Goal: Task Accomplishment & Management: Use online tool/utility

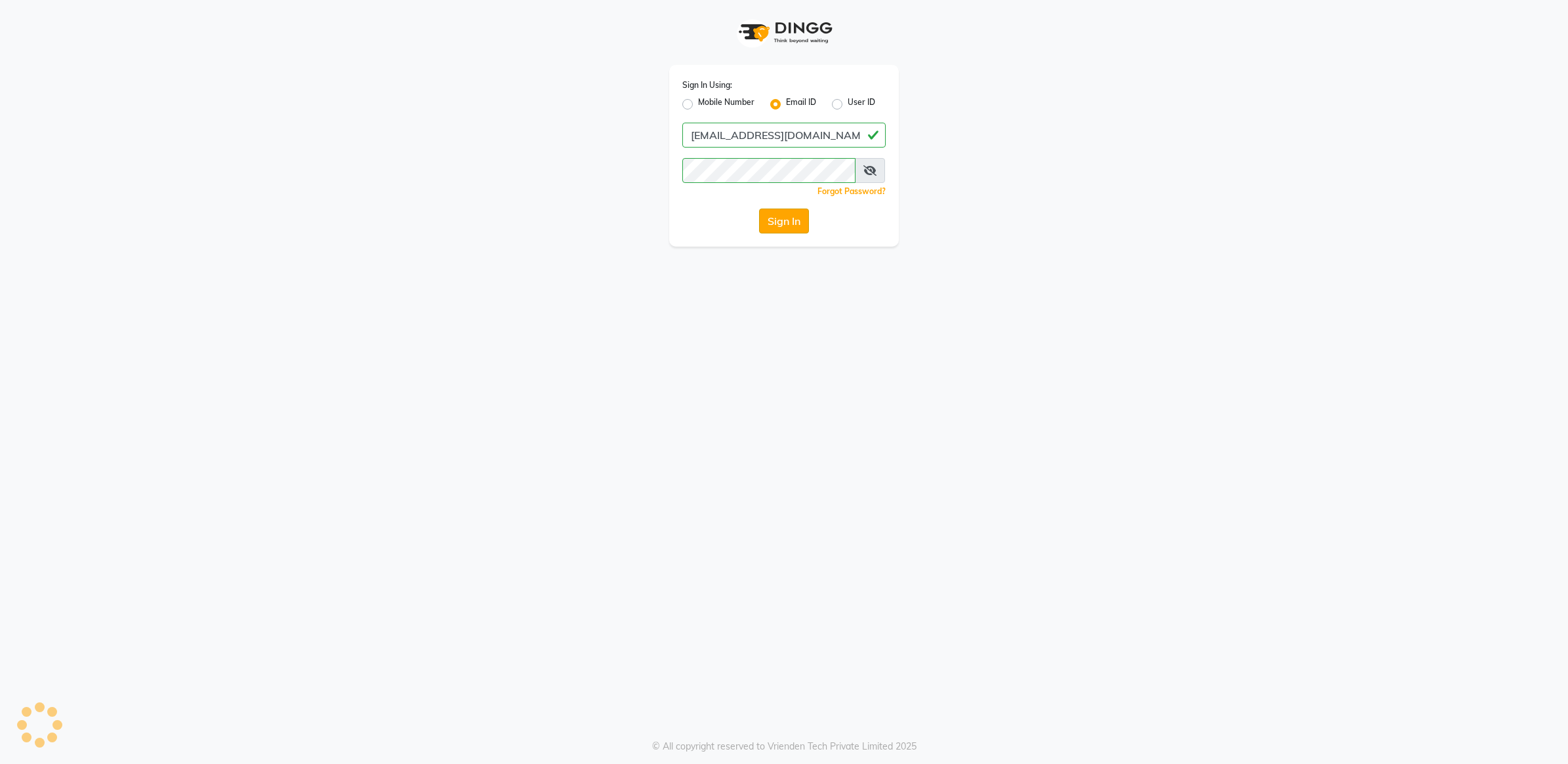
click at [794, 223] on button "Sign In" at bounding box center [784, 221] width 50 height 25
click at [781, 195] on div "Forgot Password?" at bounding box center [784, 191] width 204 height 14
click at [782, 227] on button "Sign In" at bounding box center [784, 221] width 50 height 25
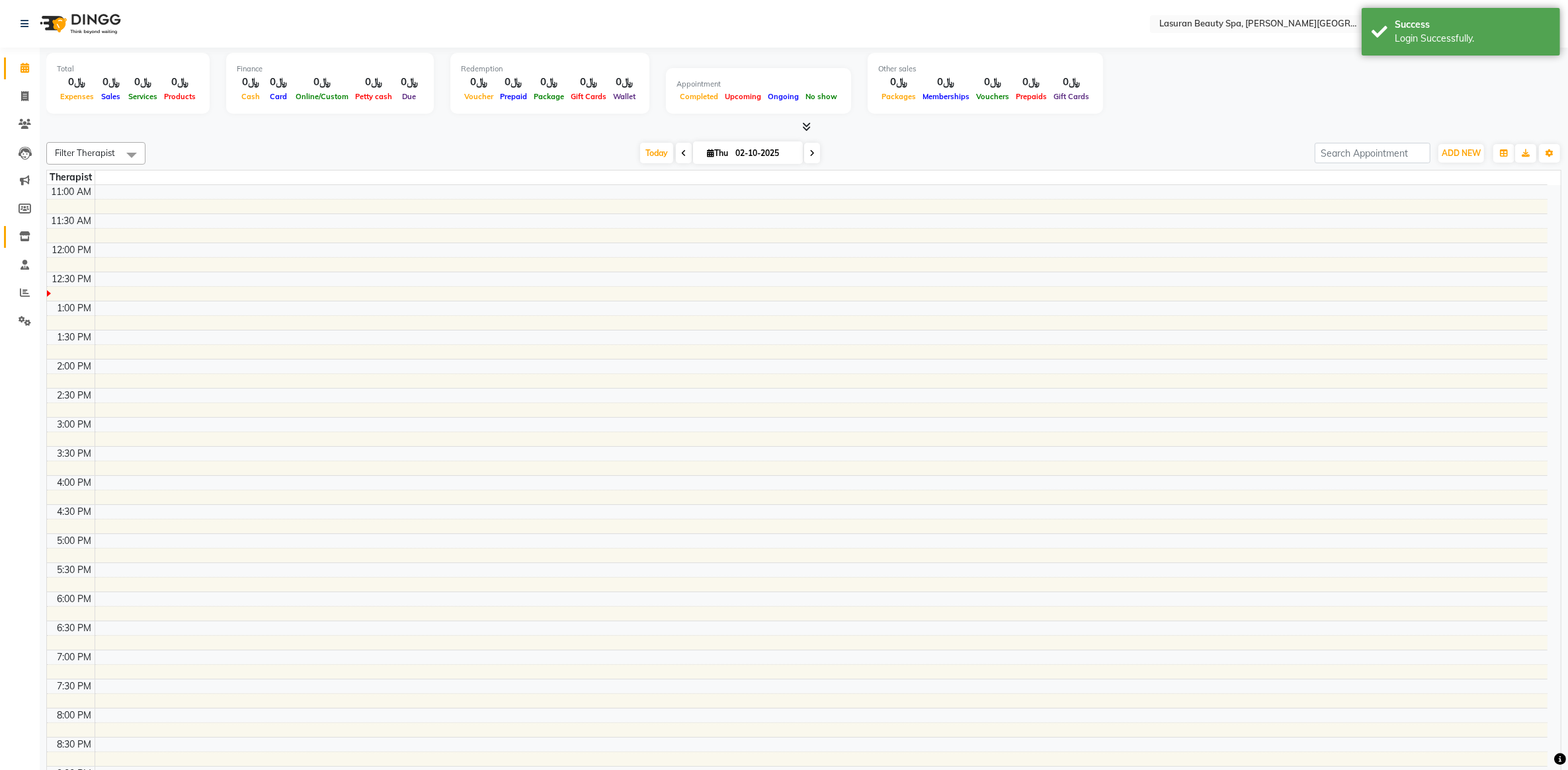
select select "en"
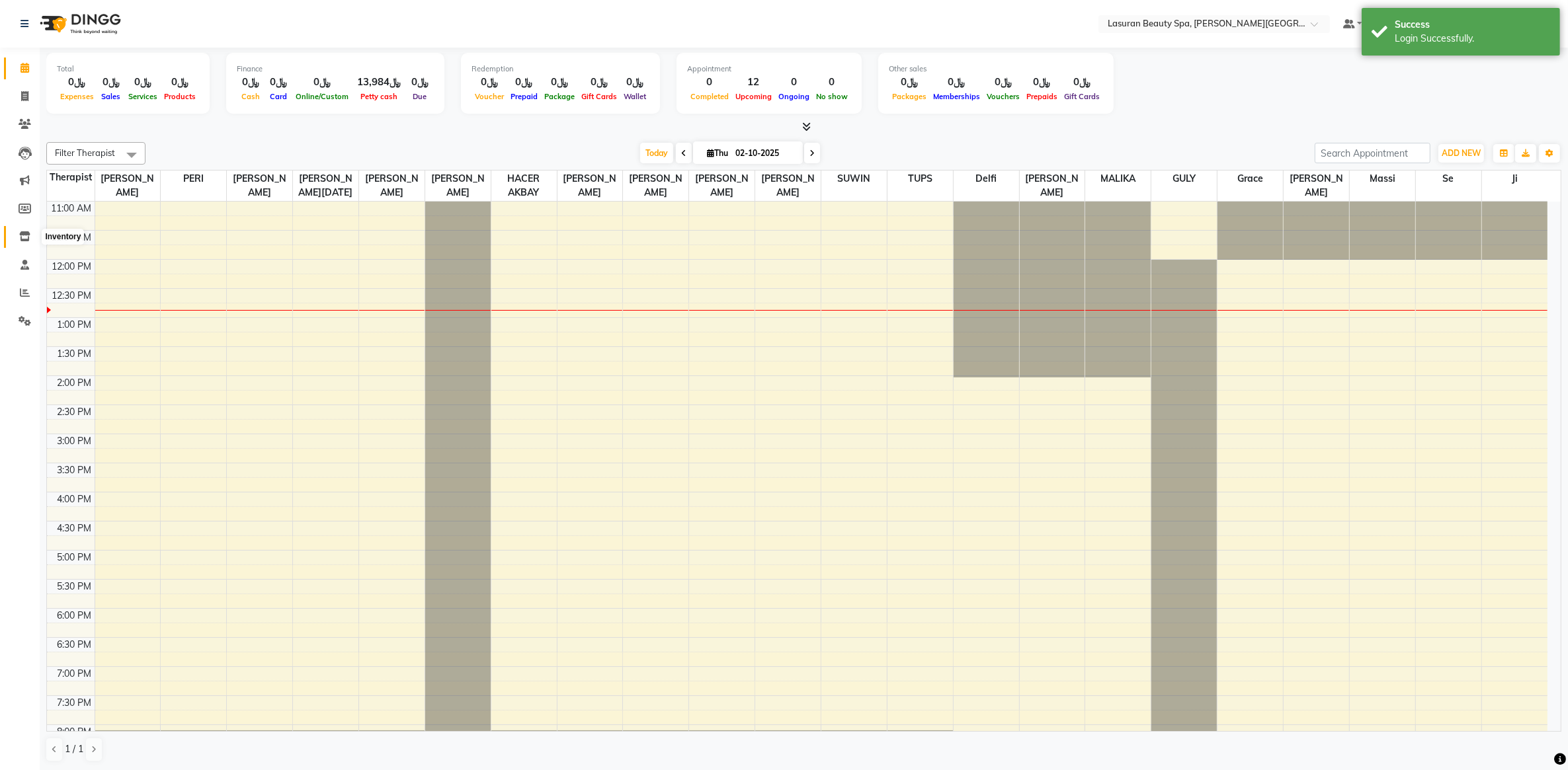
click at [19, 230] on span at bounding box center [25, 237] width 23 height 16
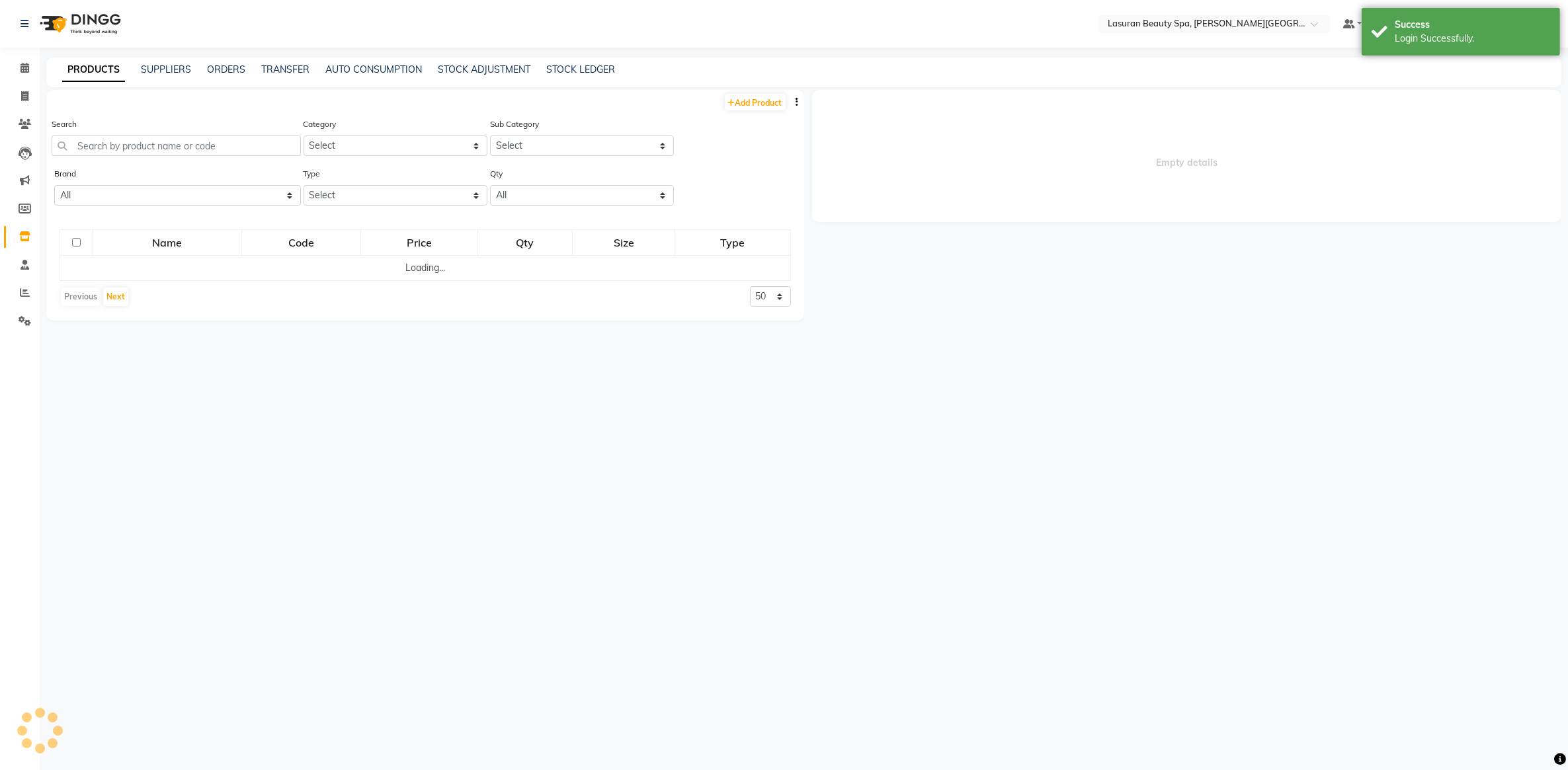
click at [797, 100] on icon "button" at bounding box center [798, 102] width 3 height 10
select select
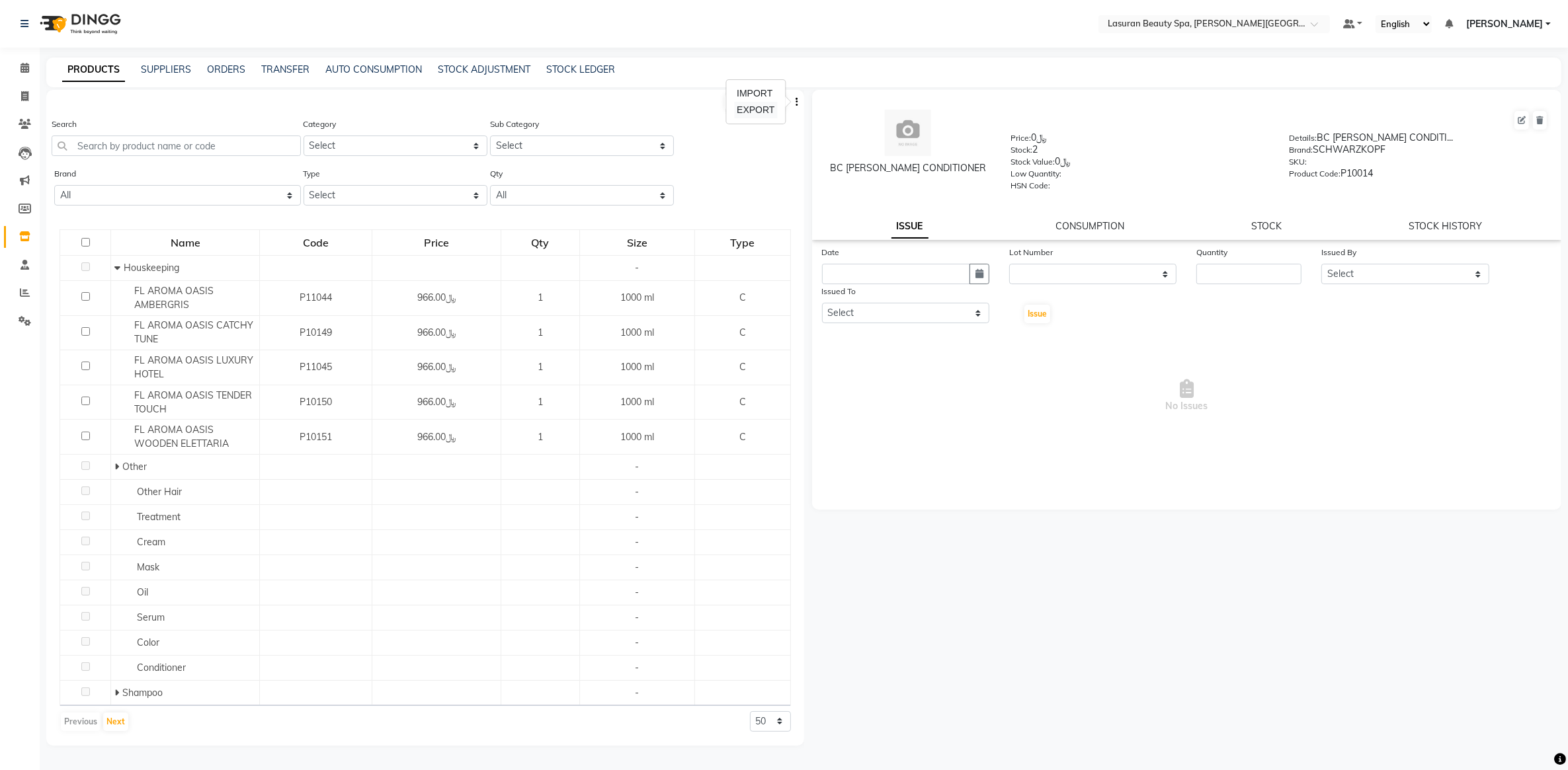
click at [762, 110] on div "EXPORT" at bounding box center [756, 110] width 43 height 17
